Goal: Complete application form

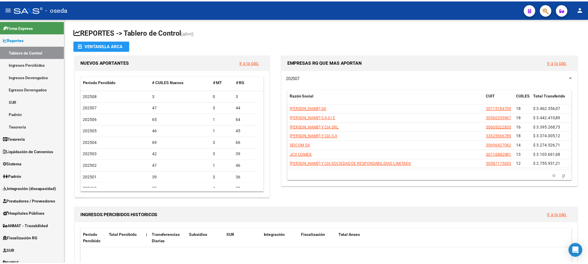
scroll to position [44, 0]
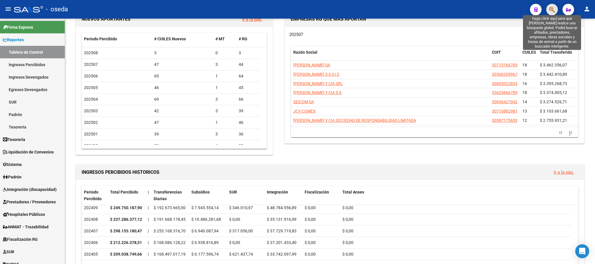
click at [550, 9] on icon "button" at bounding box center [552, 9] width 6 height 7
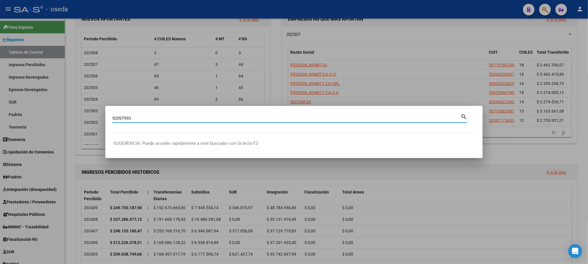
type input "92097993"
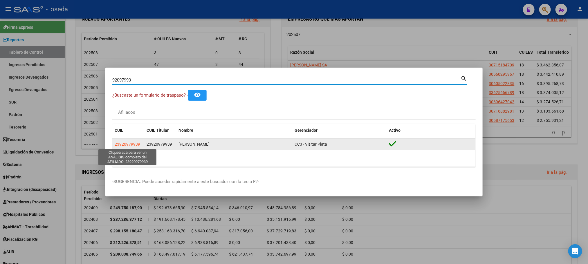
click at [126, 145] on span "23920979939" at bounding box center [128, 144] width 26 height 5
type textarea "23920979939"
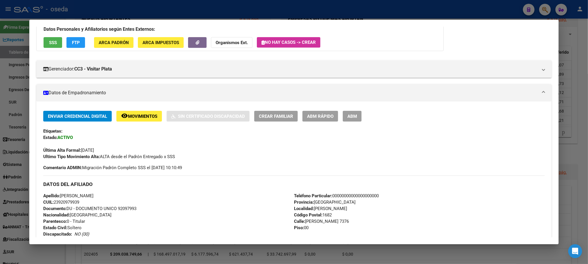
click at [319, 118] on span "ABM Rápido" at bounding box center [320, 116] width 26 height 5
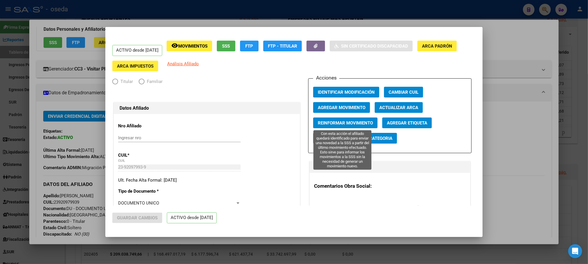
radio input "true"
type input "27-13031642-0"
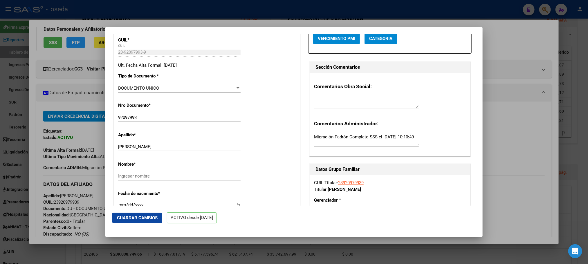
scroll to position [131, 0]
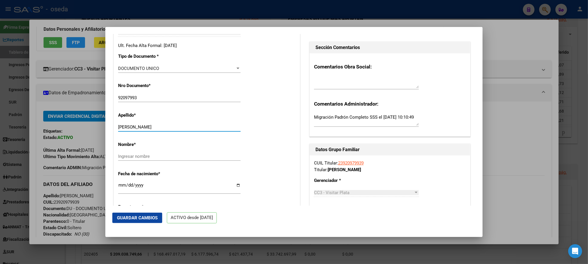
drag, startPoint x: 132, startPoint y: 130, endPoint x: 235, endPoint y: 124, distance: 102.9
click at [235, 124] on div "Apellido * [PERSON_NAME] apellido" at bounding box center [206, 122] width 177 height 29
type input "[PERSON_NAME]"
paste input "[PERSON_NAME]"
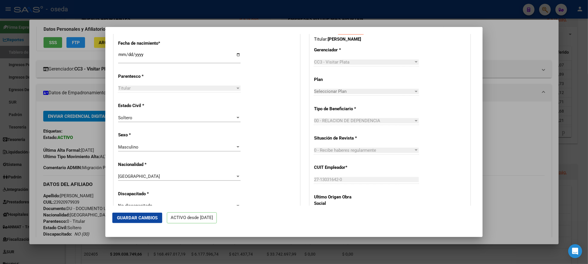
scroll to position [348, 0]
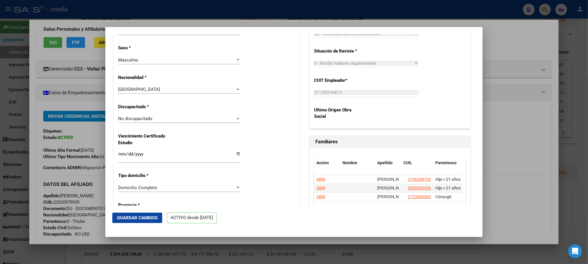
type input "[PERSON_NAME]"
click at [193, 123] on div "No discapacitado Seleccionar tipo" at bounding box center [179, 118] width 123 height 9
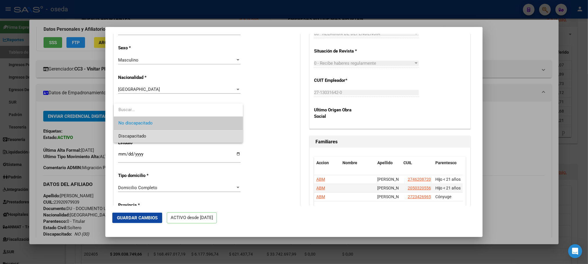
click at [194, 131] on span "Discapacitado" at bounding box center [178, 136] width 120 height 13
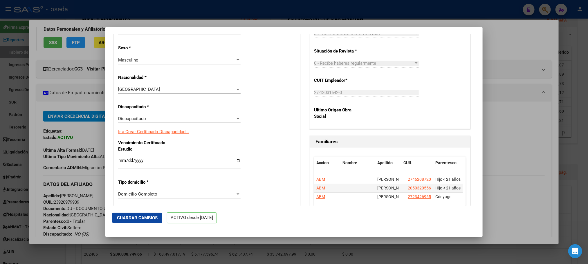
click at [180, 134] on link "Ir a Crear Certificado Discapacidad..." at bounding box center [153, 131] width 71 height 5
click at [155, 218] on span "Guardar Cambios" at bounding box center [137, 217] width 41 height 5
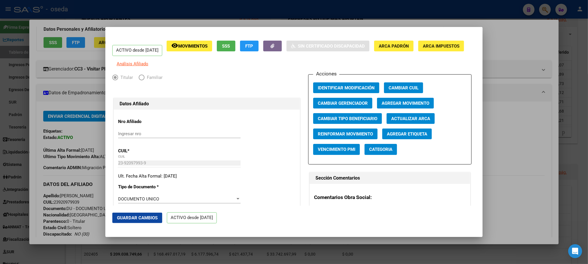
scroll to position [131, 0]
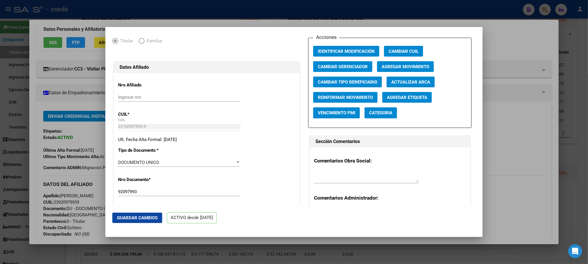
click at [111, 38] on mat-dialog-content "ACTIVO desde [DATE] remove_red_eye Movimientos SSS FTP Sin Certificado Discapac…" at bounding box center [293, 120] width 377 height 172
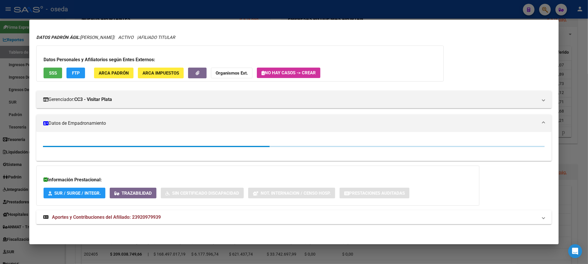
scroll to position [44, 0]
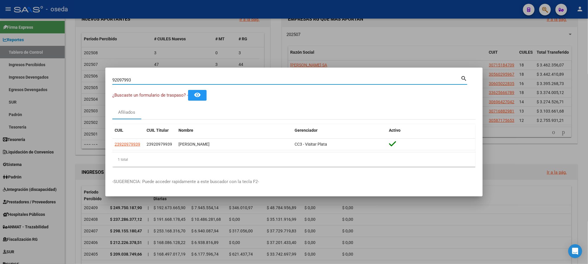
drag, startPoint x: 177, startPoint y: 81, endPoint x: 84, endPoint y: 68, distance: 94.4
click at [84, 68] on div "92097993 Buscar (apellido, dni, cuil, nro traspaso, cuit, obra social) search ¿…" at bounding box center [294, 132] width 588 height 264
type input "32993587"
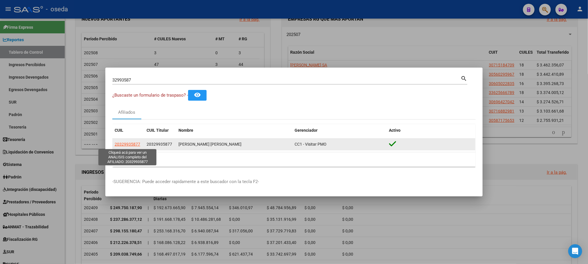
click at [127, 145] on span "20329935877" at bounding box center [128, 144] width 26 height 5
type textarea "20329935877"
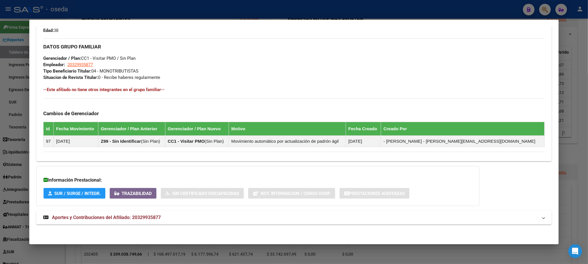
scroll to position [268, 0]
click at [130, 212] on mat-expansion-panel-header "Aportes y Contribuciones del Afiliado: 20329935877" at bounding box center [293, 218] width 515 height 14
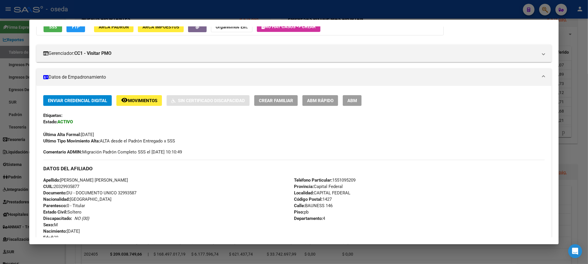
scroll to position [0, 0]
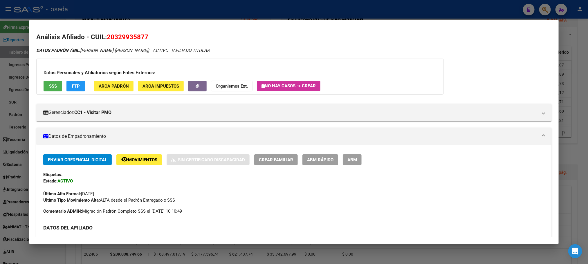
click at [124, 34] on span "20329935877" at bounding box center [128, 37] width 42 height 8
copy span "20329935877"
click at [115, 40] on span "20329935877" at bounding box center [128, 37] width 42 height 8
drag, startPoint x: 111, startPoint y: 38, endPoint x: 140, endPoint y: 38, distance: 29.3
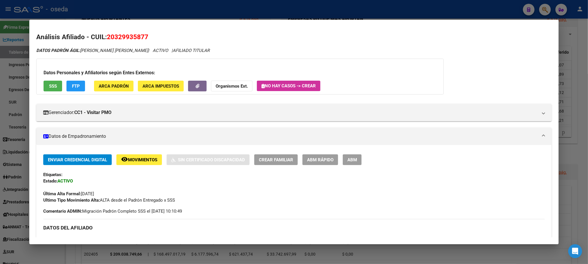
click at [140, 38] on span "20329935877" at bounding box center [128, 37] width 42 height 8
copy span "32993587"
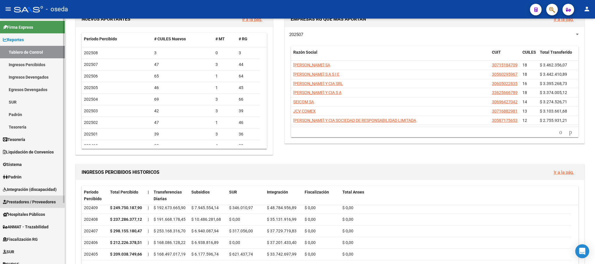
click at [12, 200] on span "Prestadores / Proveedores" at bounding box center [29, 202] width 53 height 6
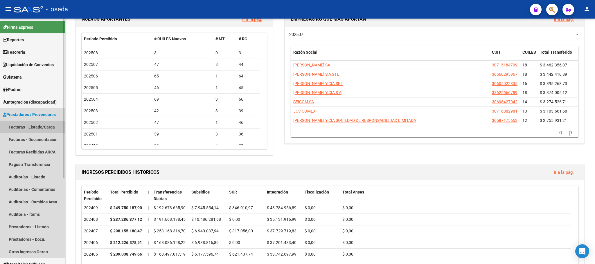
click at [38, 123] on link "Facturas - Listado/Carga" at bounding box center [32, 127] width 65 height 12
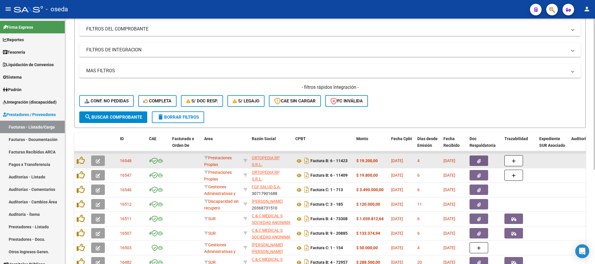
scroll to position [87, 0]
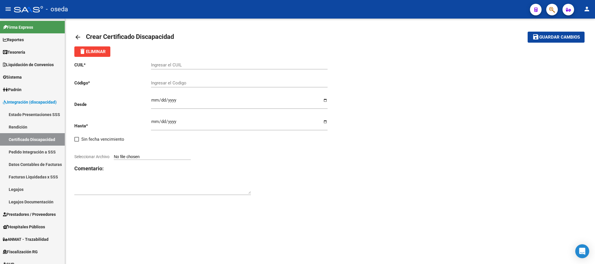
click at [206, 57] on div "Ingresar el CUIL" at bounding box center [239, 63] width 177 height 12
paste input "23-92097993-9"
type input "23-92097993-9"
type input "PRY02000920979932025070820350708BUE313"
type input "2025-07-08"
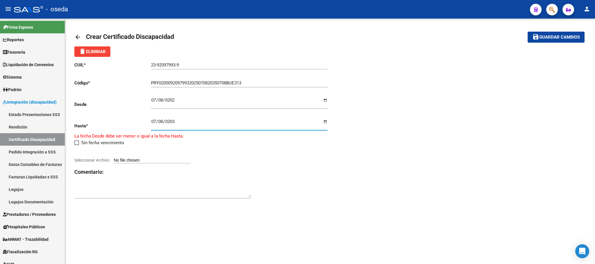
type input "2035-07-08"
click at [168, 155] on input "Seleccionar Archivo" at bounding box center [152, 157] width 77 height 6
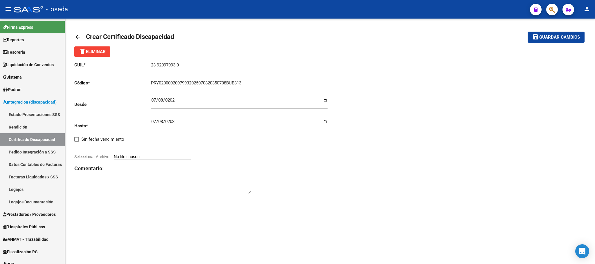
type input "C:\fakepath\ROJAS GONZALEZ ENRIQUE RAMON 31-07-35.pdf"
click at [533, 37] on mat-icon "save" at bounding box center [535, 36] width 7 height 7
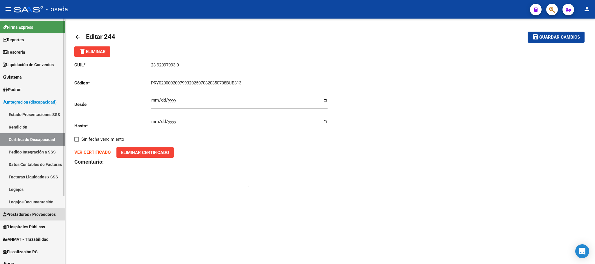
click at [26, 215] on span "Prestadores / Proveedores" at bounding box center [29, 214] width 53 height 6
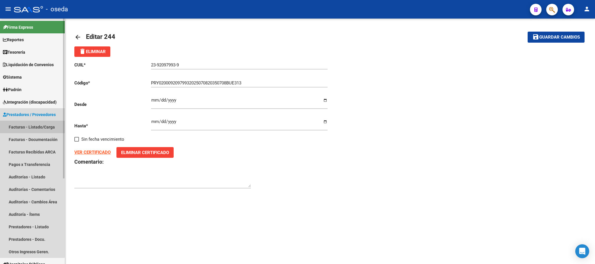
click at [32, 123] on link "Facturas - Listado/Carga" at bounding box center [32, 127] width 65 height 12
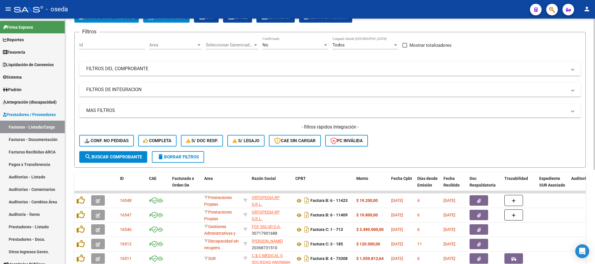
scroll to position [87, 0]
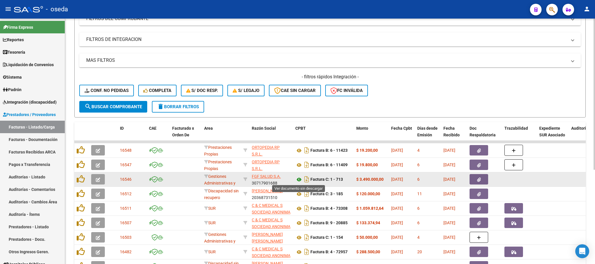
click at [298, 179] on icon at bounding box center [299, 179] width 8 height 7
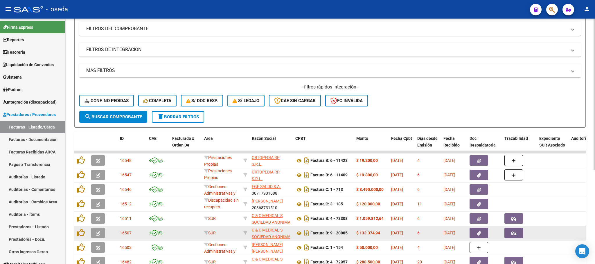
scroll to position [0, 0]
